Goal: Task Accomplishment & Management: Manage account settings

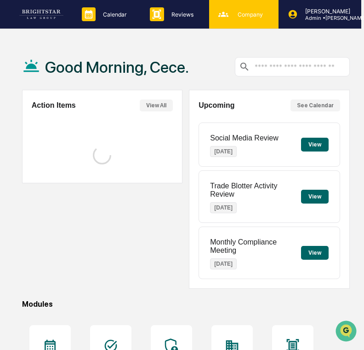
click at [240, 26] on div "Company People, Data, Settings" at bounding box center [243, 14] width 69 height 29
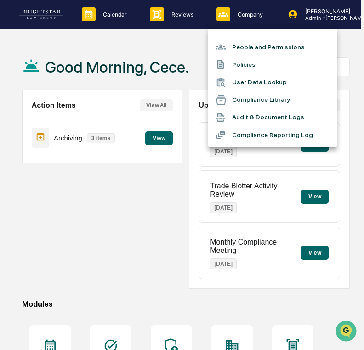
click at [241, 46] on li "People and Permissions" at bounding box center [272, 46] width 129 height 17
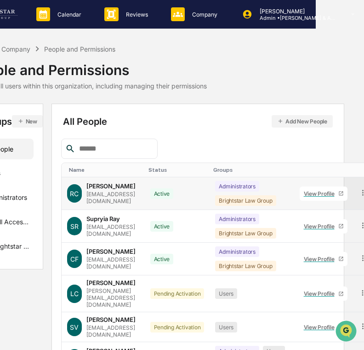
scroll to position [0, 89]
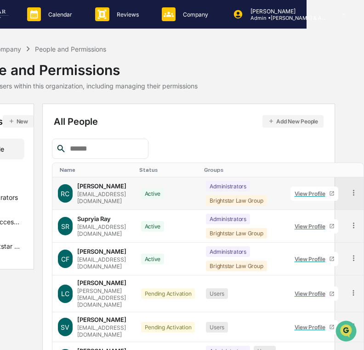
click at [311, 195] on div "View Profile" at bounding box center [312, 193] width 35 height 7
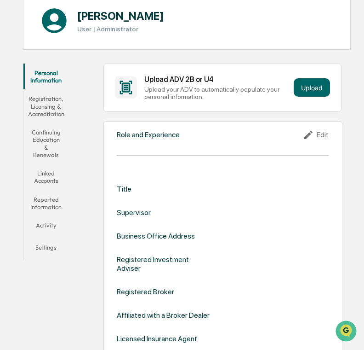
scroll to position [0, 2]
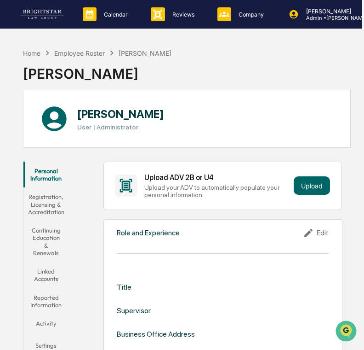
click at [56, 230] on button "Continuing Education & Renewals" at bounding box center [46, 241] width 46 height 41
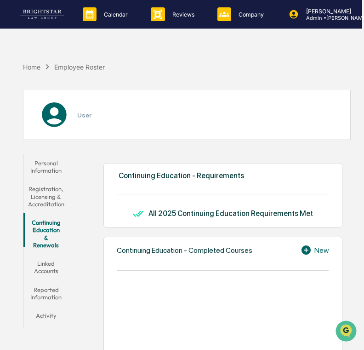
click at [52, 196] on button "Registration, Licensing & Accreditation" at bounding box center [46, 196] width 46 height 34
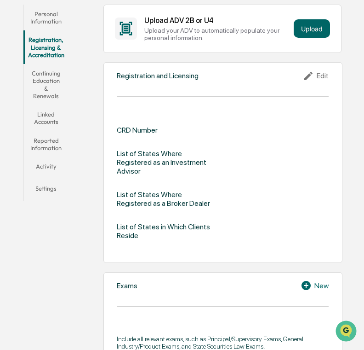
scroll to position [0, 2]
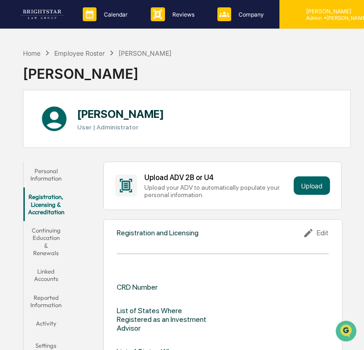
click at [341, 21] on div "[PERSON_NAME] Admin • [PERSON_NAME] & Associates" at bounding box center [349, 14] width 138 height 29
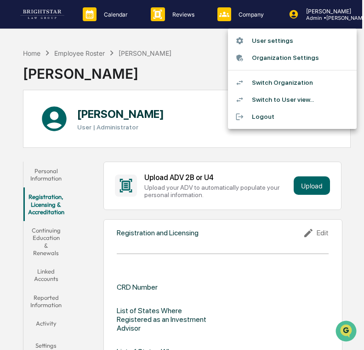
click at [305, 96] on li "Switch to User view..." at bounding box center [292, 99] width 129 height 17
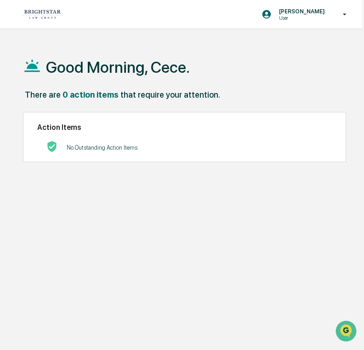
click at [144, 77] on div "Good Morning, Cece." at bounding box center [187, 67] width 328 height 46
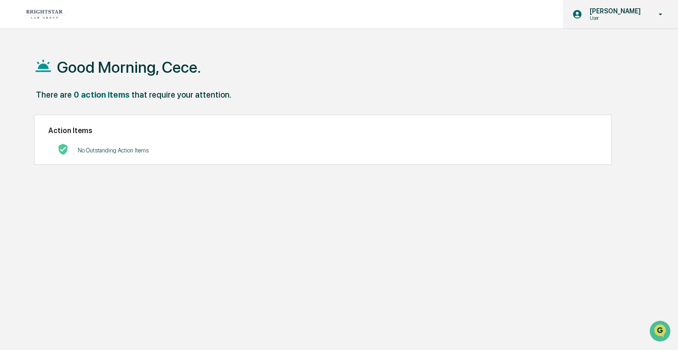
click at [650, 2] on div "[PERSON_NAME] User" at bounding box center [620, 14] width 115 height 29
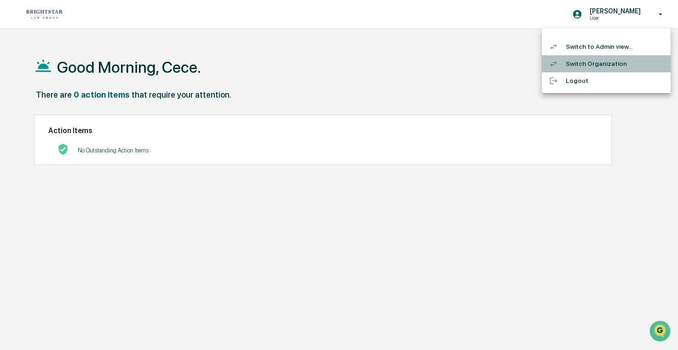
click at [606, 70] on li "Switch Organization" at bounding box center [606, 63] width 129 height 17
